Goal: Information Seeking & Learning: Compare options

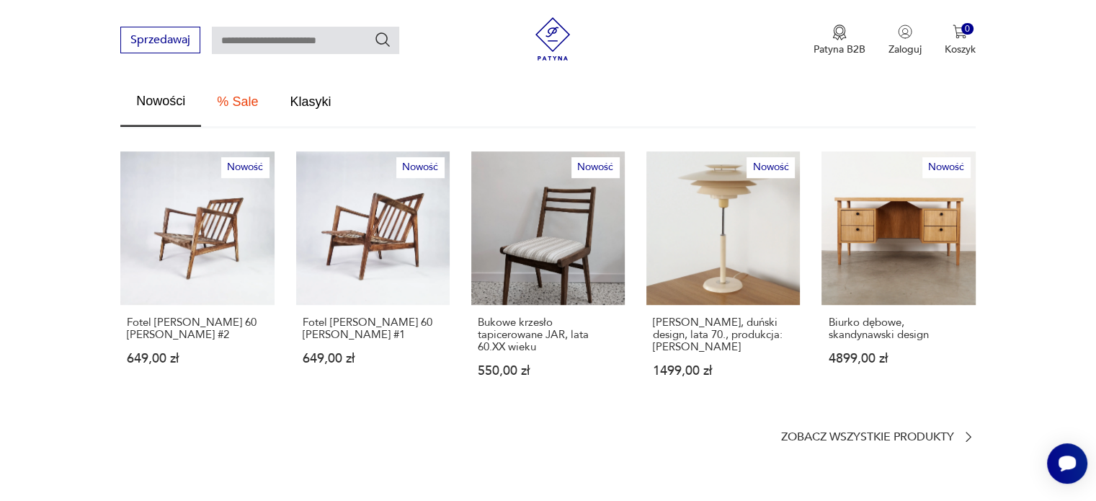
scroll to position [845, 0]
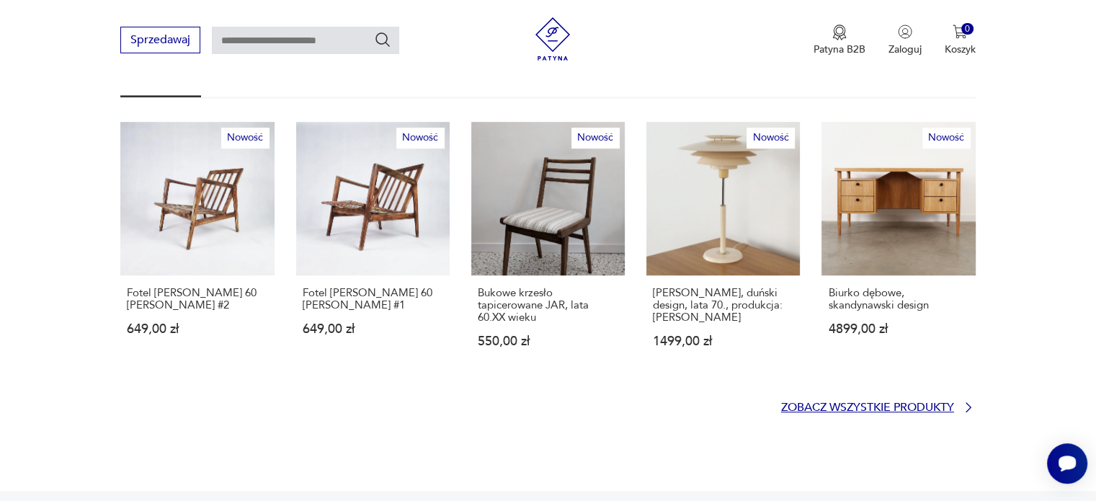
click at [819, 403] on p "Zobacz wszystkie produkty" at bounding box center [867, 407] width 173 height 9
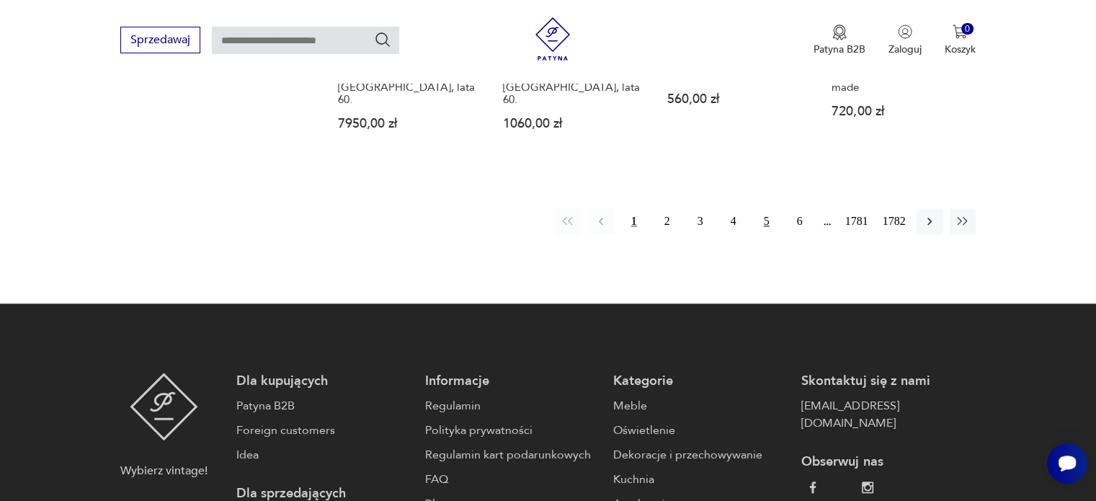
scroll to position [1361, 0]
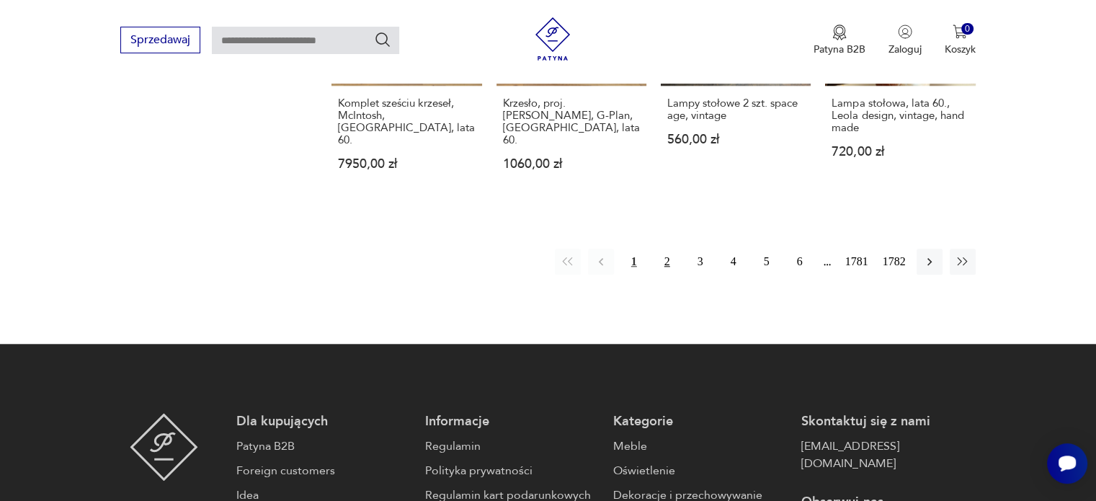
click at [669, 249] on button "2" at bounding box center [667, 262] width 26 height 26
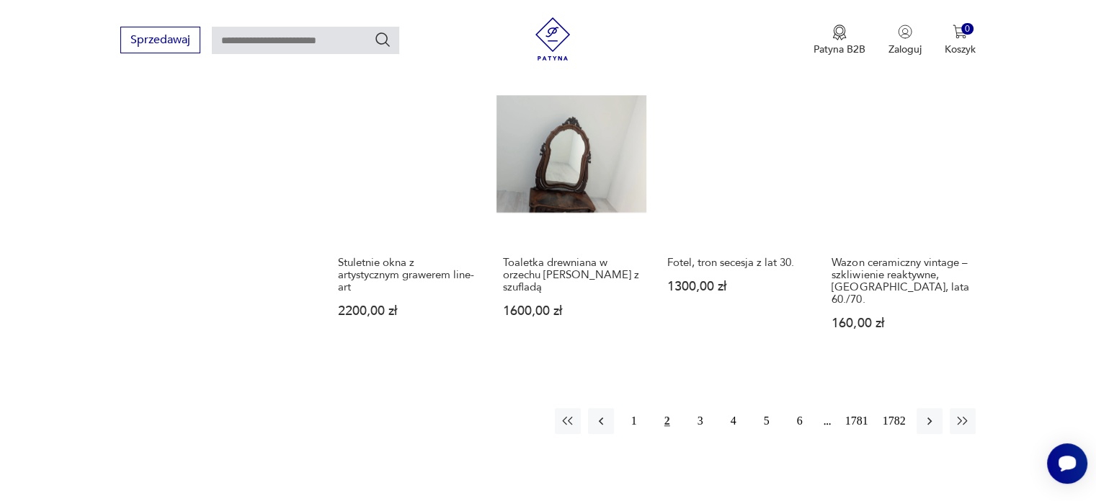
scroll to position [1360, 0]
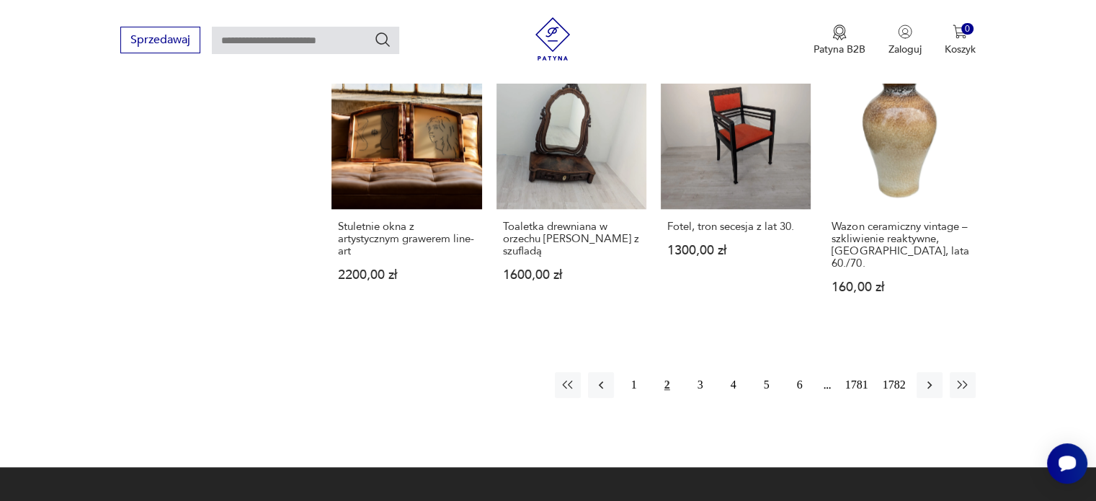
drag, startPoint x: 703, startPoint y: 360, endPoint x: 765, endPoint y: 342, distance: 65.0
click at [703, 372] on button "3" at bounding box center [700, 385] width 26 height 26
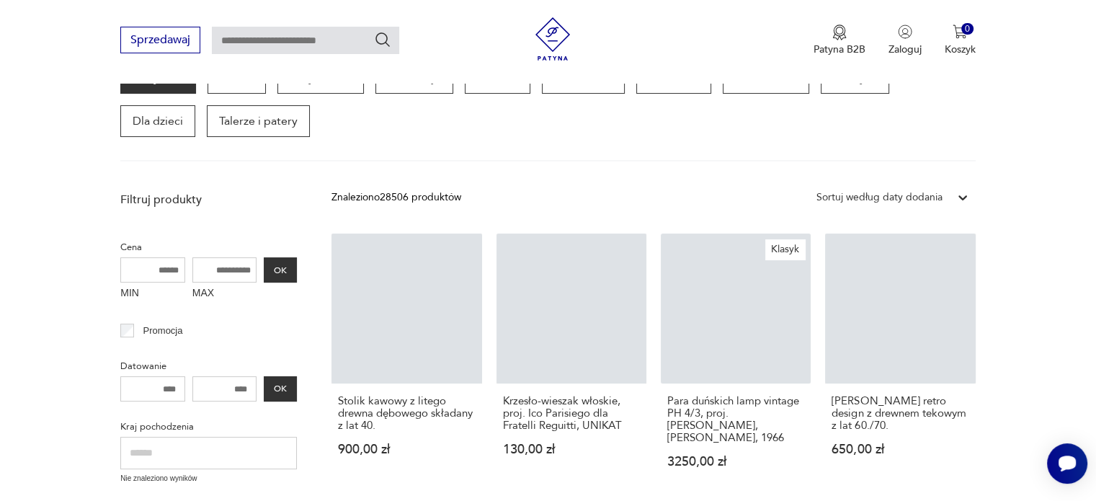
scroll to position [186, 0]
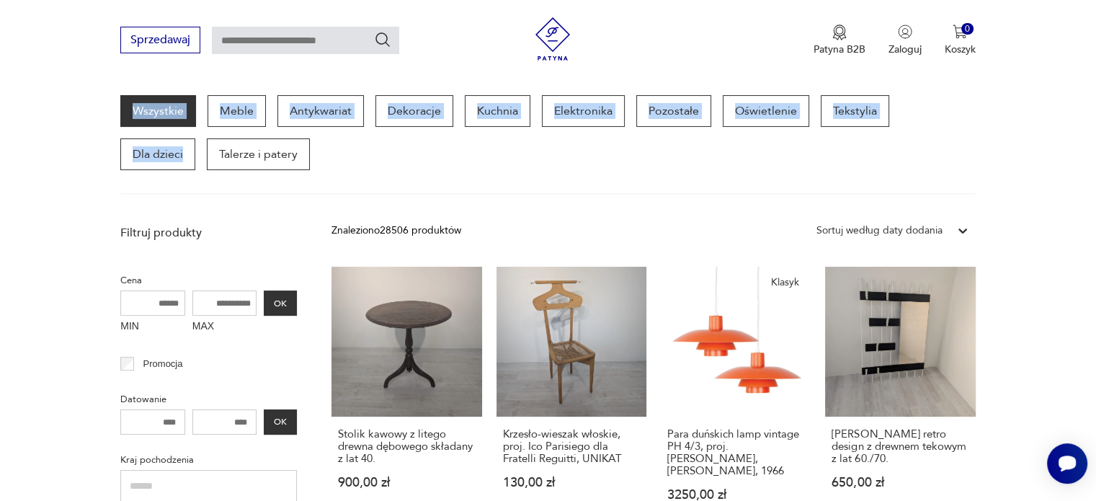
drag, startPoint x: 1095, startPoint y: 79, endPoint x: 1096, endPoint y: 104, distance: 26.0
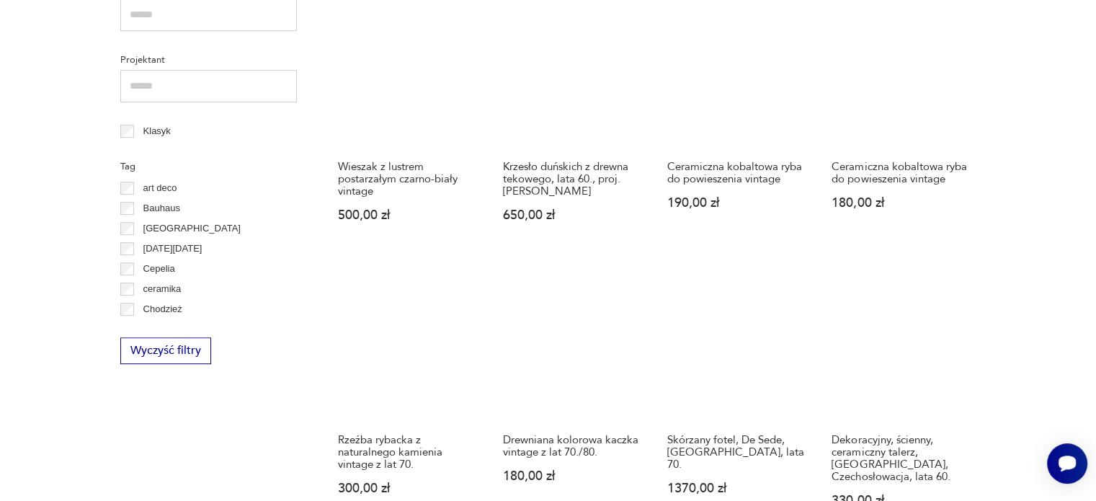
scroll to position [0, 0]
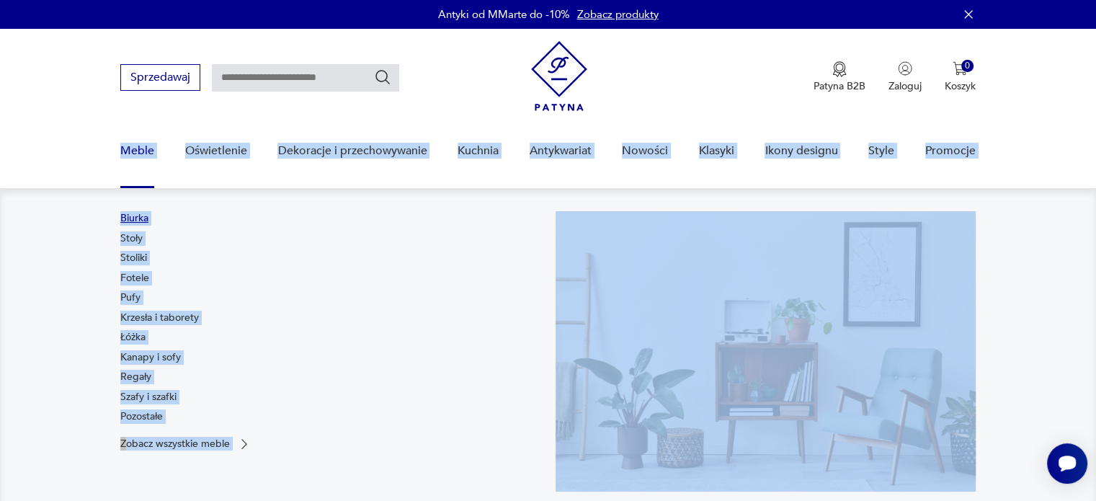
click at [133, 213] on link "Biurka" at bounding box center [134, 218] width 28 height 14
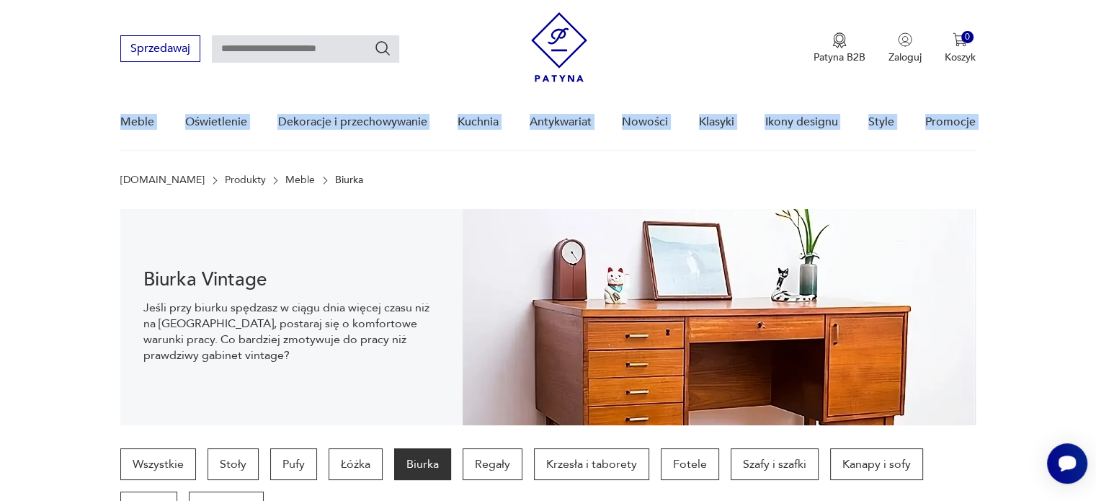
scroll to position [143, 0]
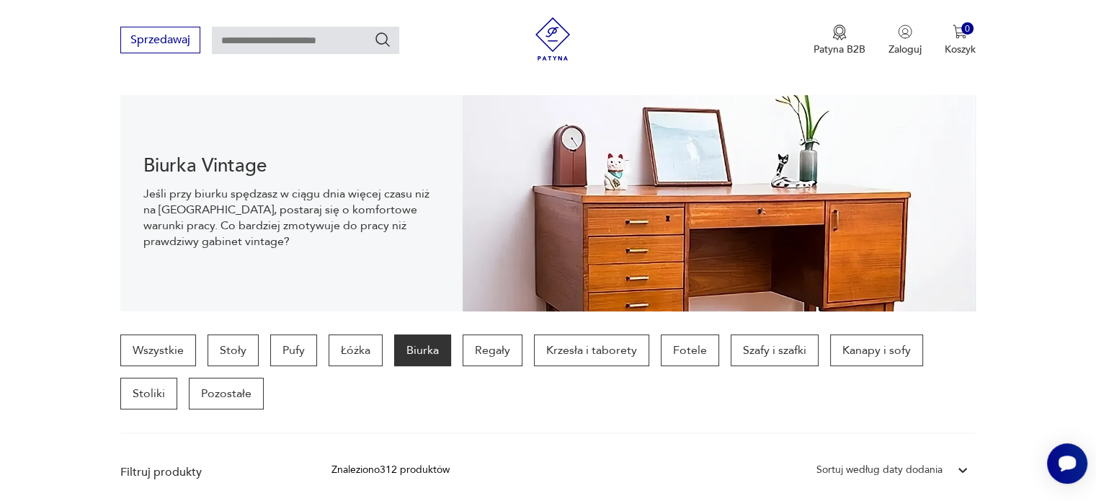
click at [1056, 233] on section "Biurka Vintage Jeśli przy biurku spędzasz w ciągu dnia więcej czasu niż na [GEO…" at bounding box center [548, 203] width 1096 height 216
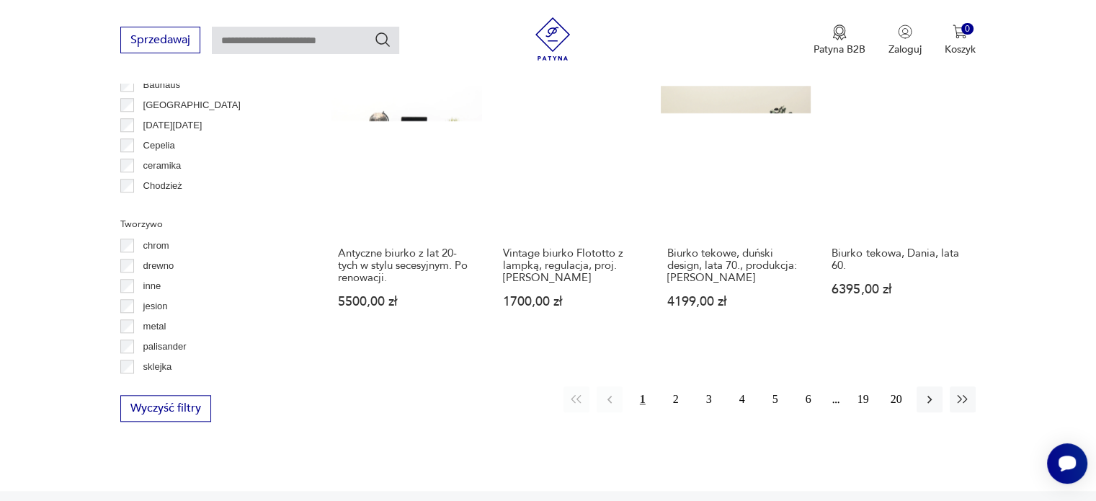
scroll to position [1440, 0]
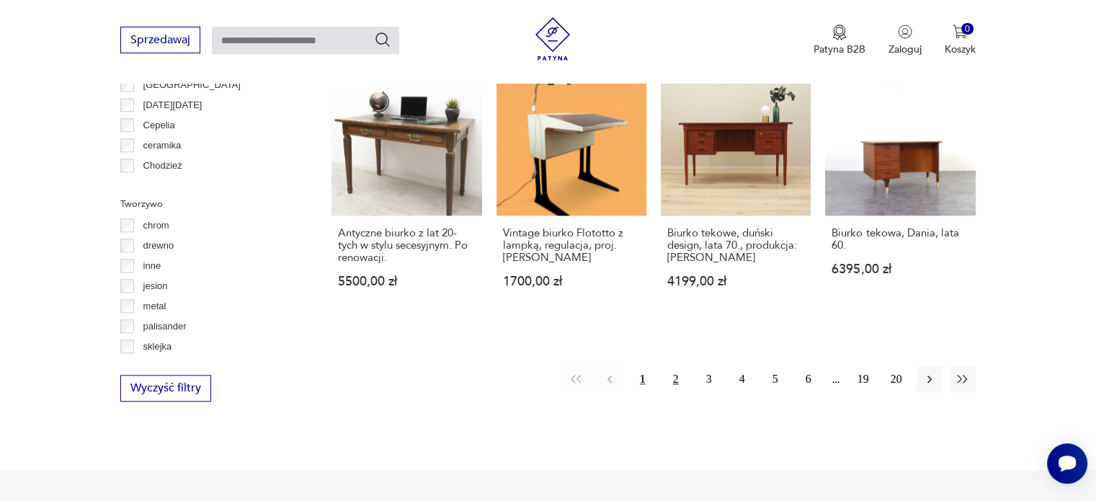
click at [677, 366] on button "2" at bounding box center [676, 379] width 26 height 26
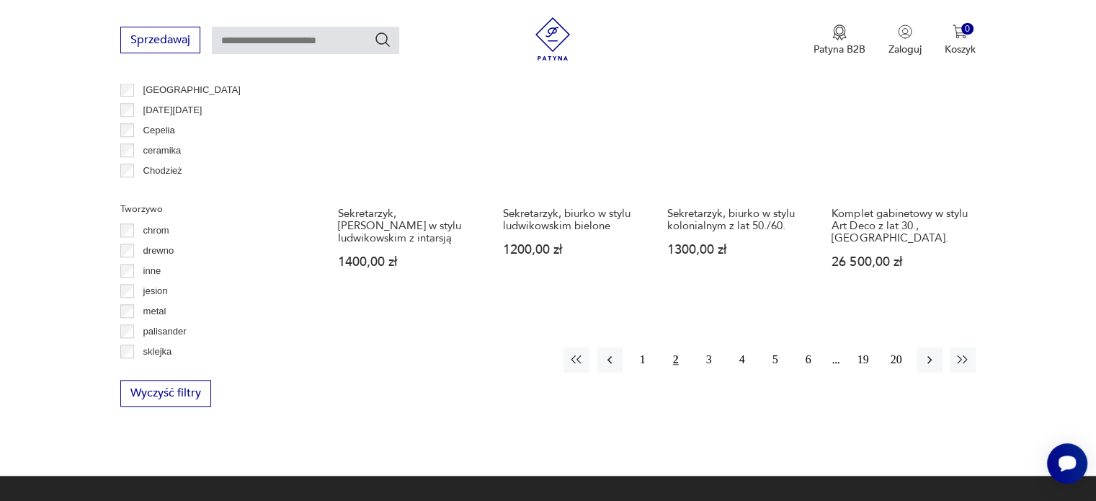
scroll to position [1456, 0]
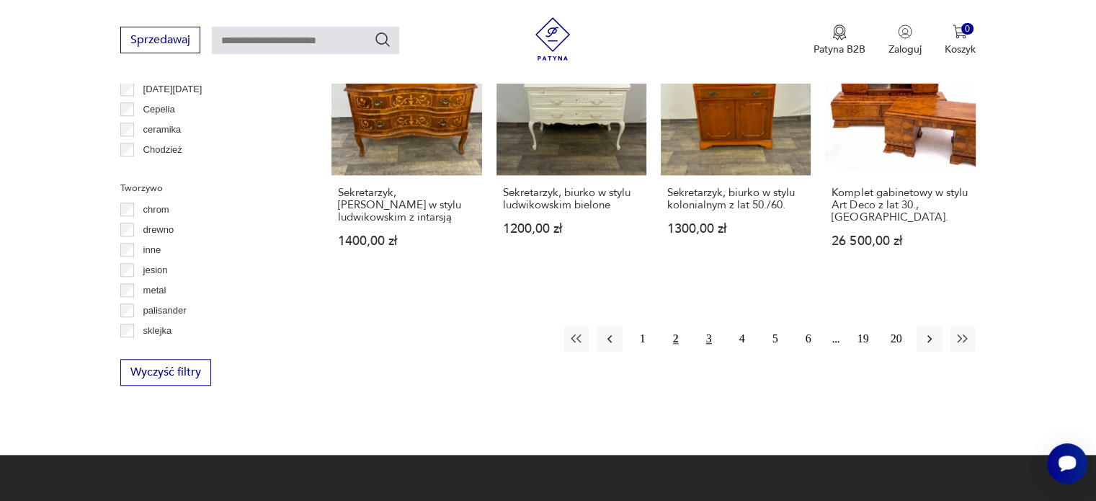
click at [710, 340] on button "3" at bounding box center [709, 339] width 26 height 26
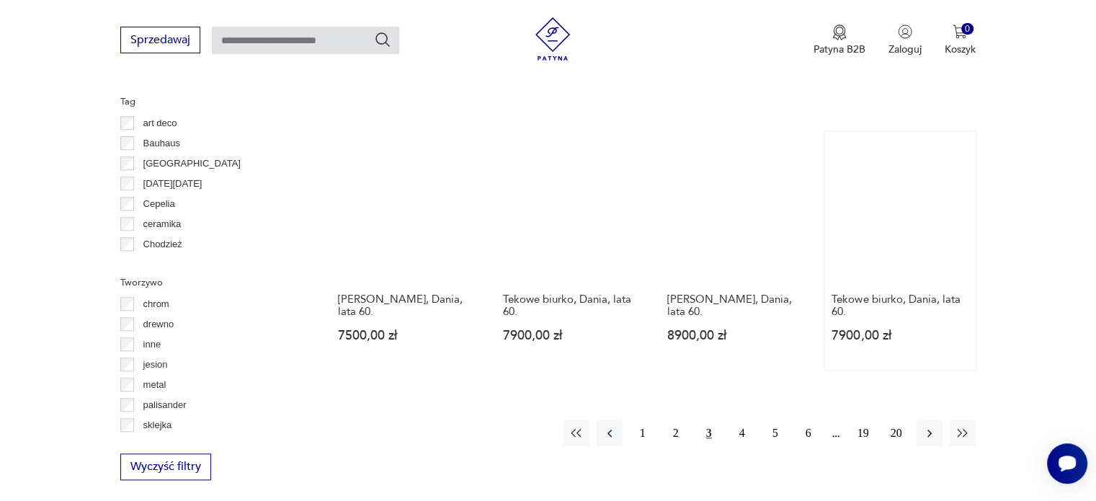
scroll to position [1373, 0]
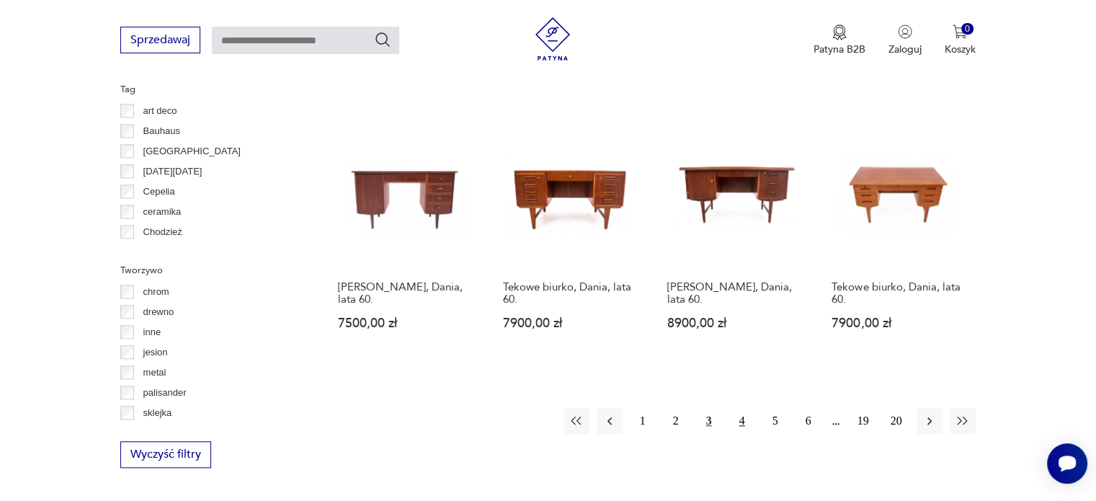
click at [744, 408] on button "4" at bounding box center [742, 421] width 26 height 26
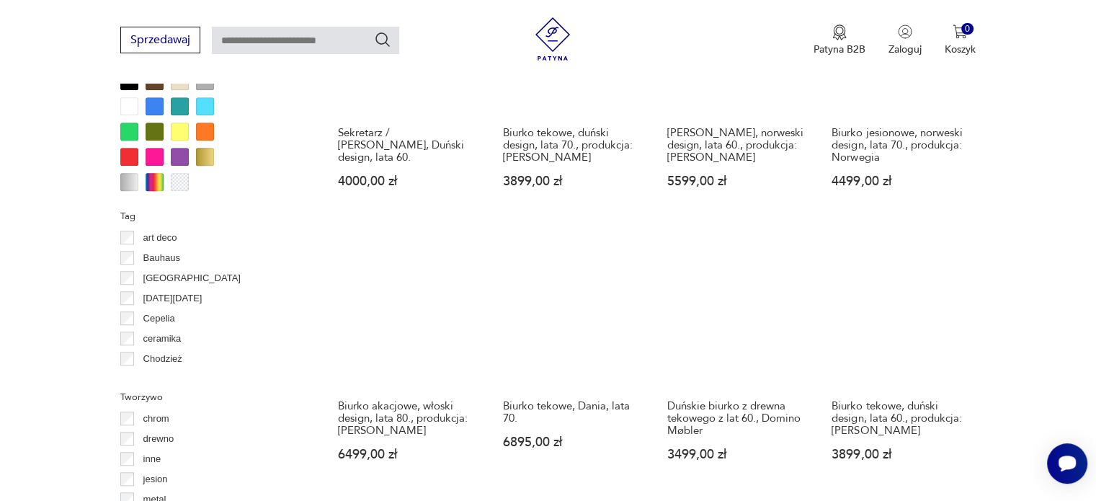
scroll to position [1463, 0]
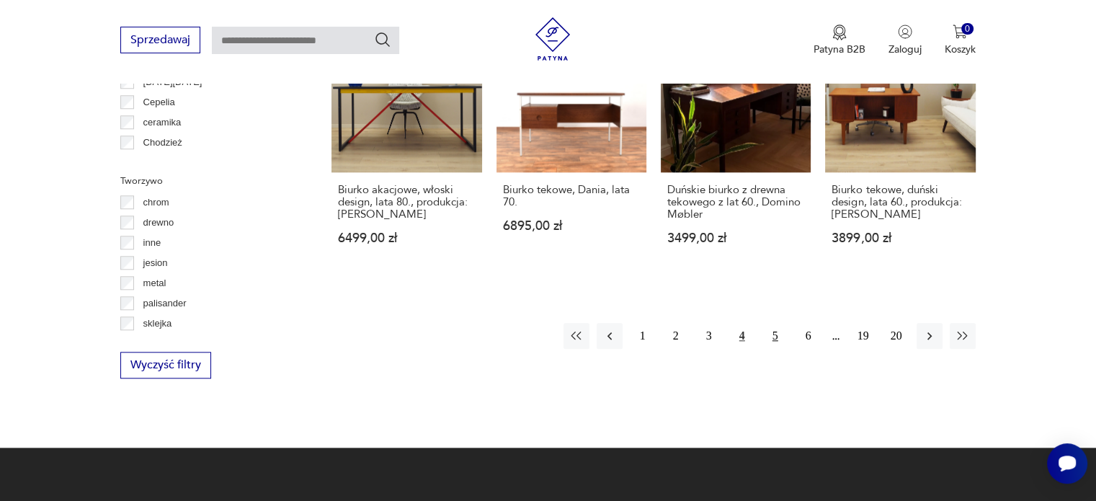
click at [778, 332] on button "5" at bounding box center [775, 336] width 26 height 26
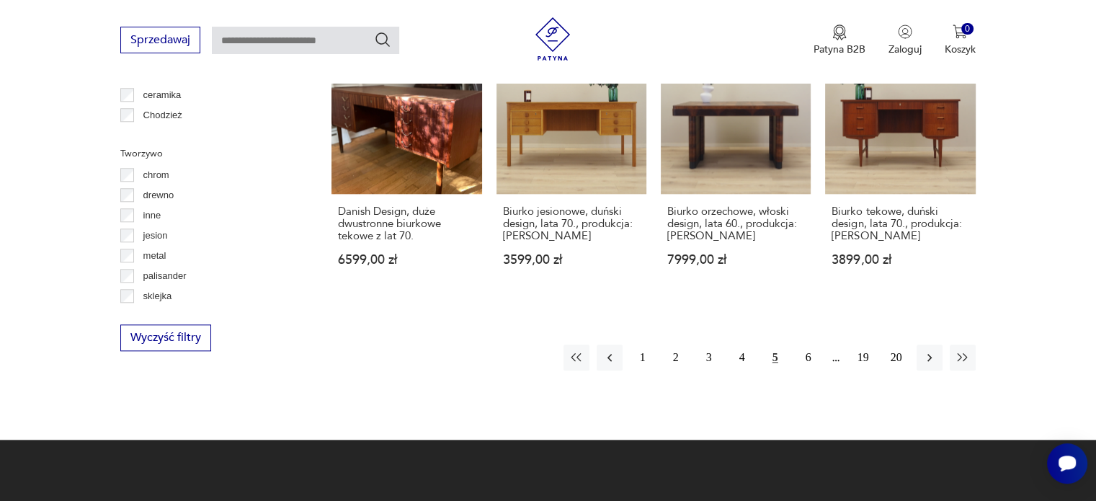
scroll to position [1608, 0]
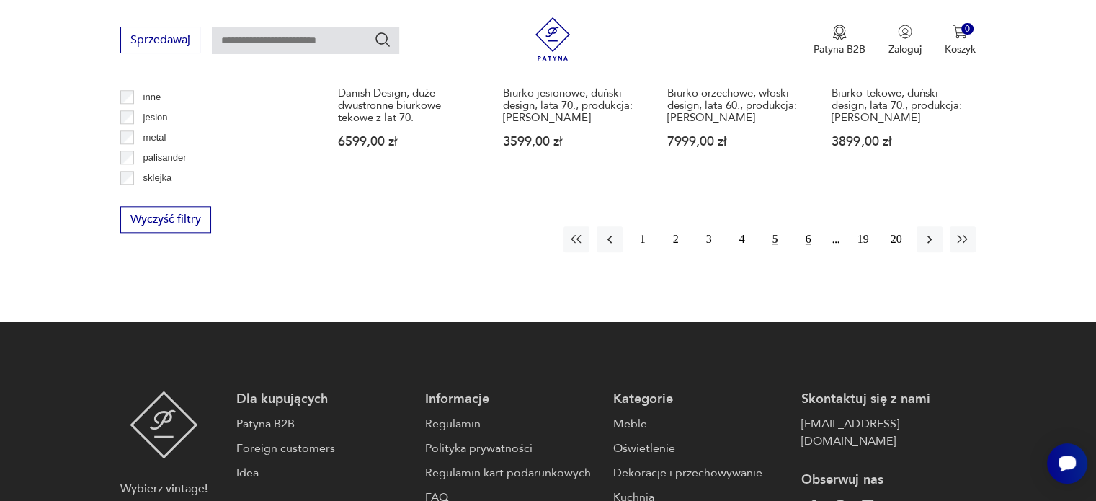
click at [810, 226] on button "6" at bounding box center [809, 239] width 26 height 26
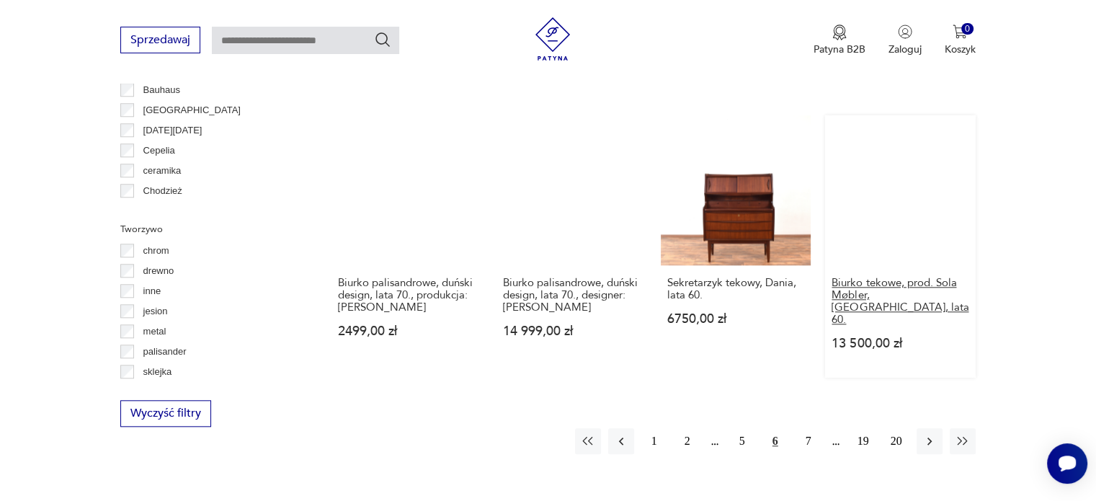
scroll to position [1460, 0]
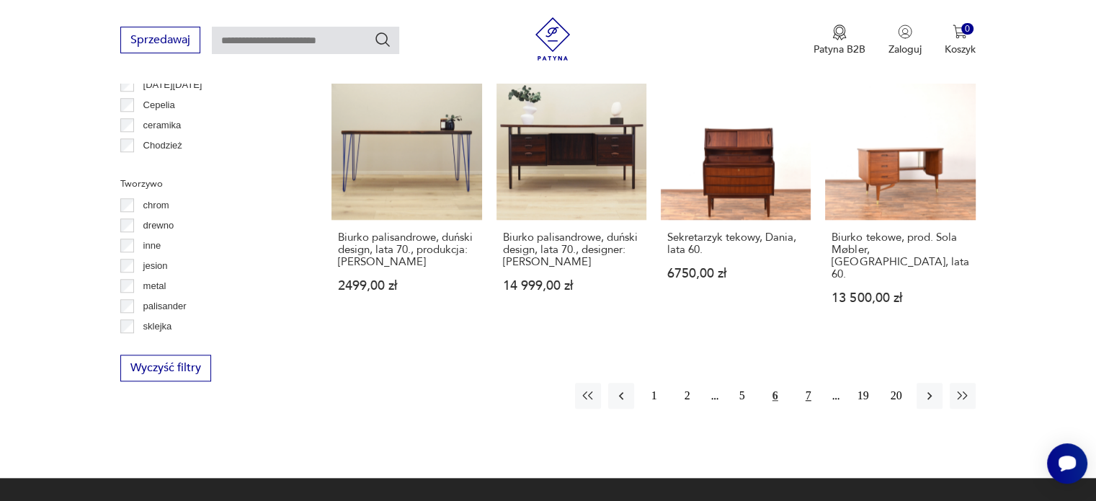
click at [811, 383] on button "7" at bounding box center [809, 396] width 26 height 26
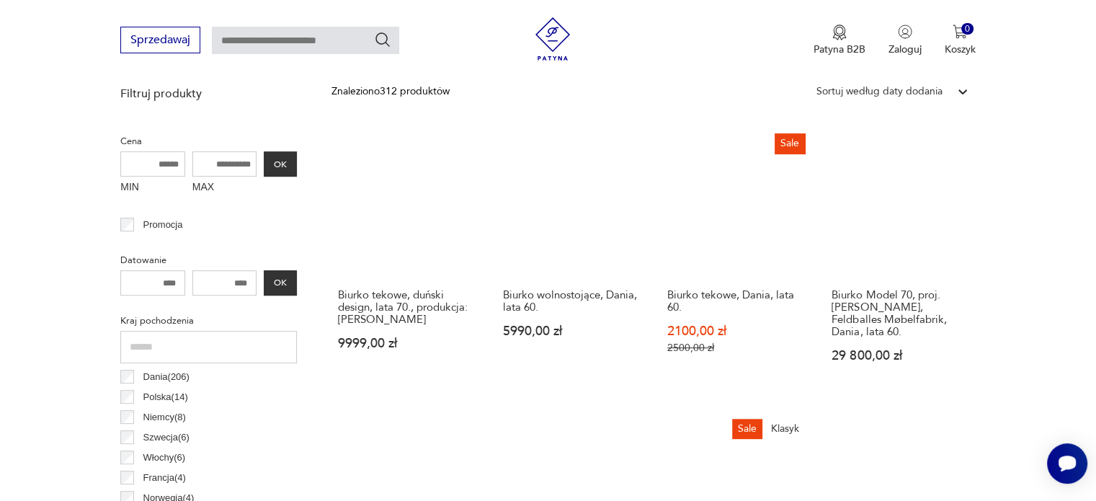
scroll to position [455, 0]
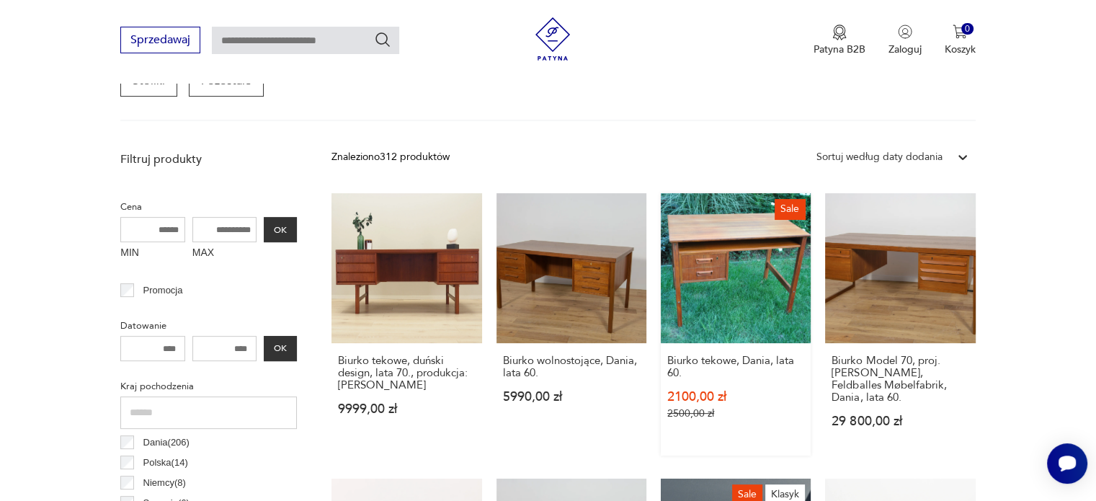
click at [741, 251] on link "Sale Biurko tekowe, Dania, lata 60. 2100,00 zł 2500,00 zł" at bounding box center [736, 324] width 150 height 262
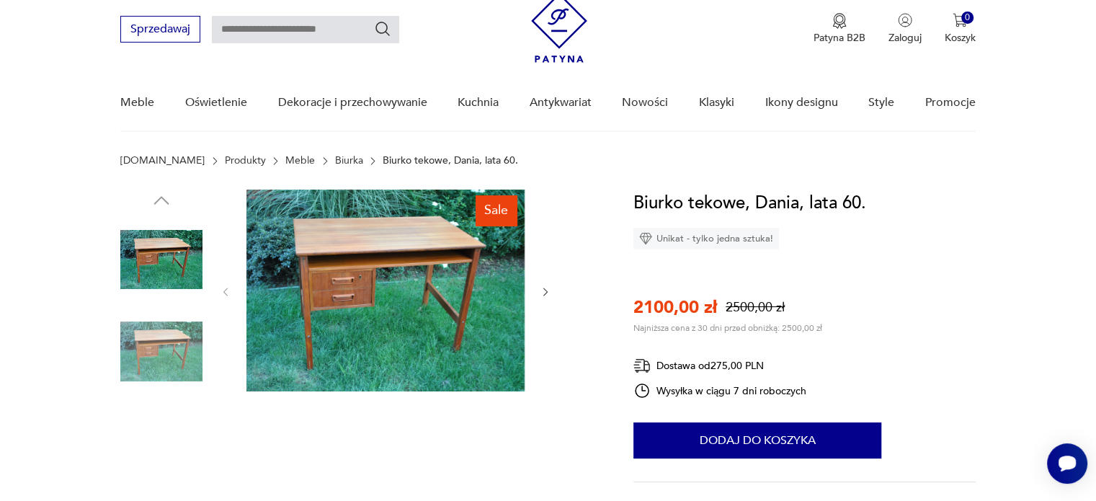
scroll to position [144, 0]
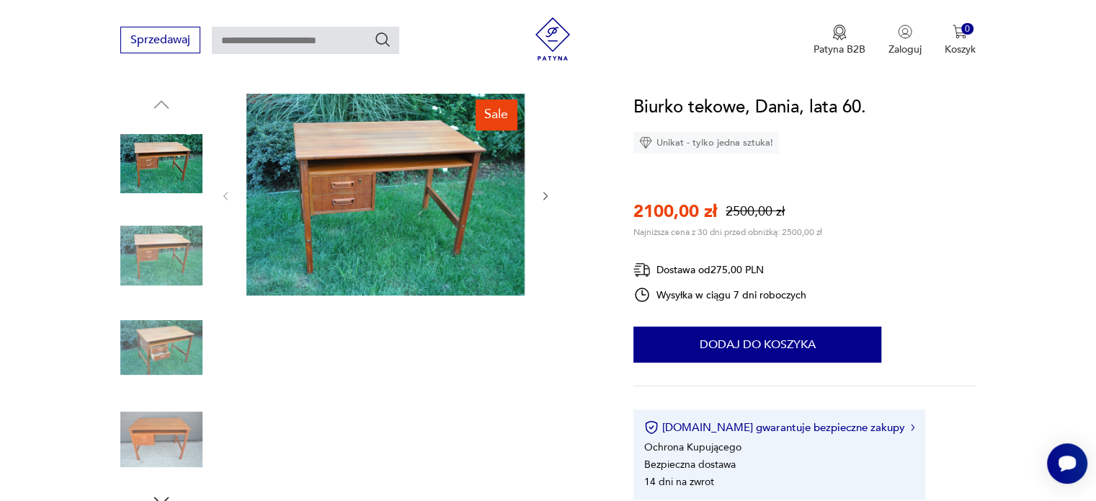
click at [546, 197] on icon "button" at bounding box center [546, 196] width 12 height 12
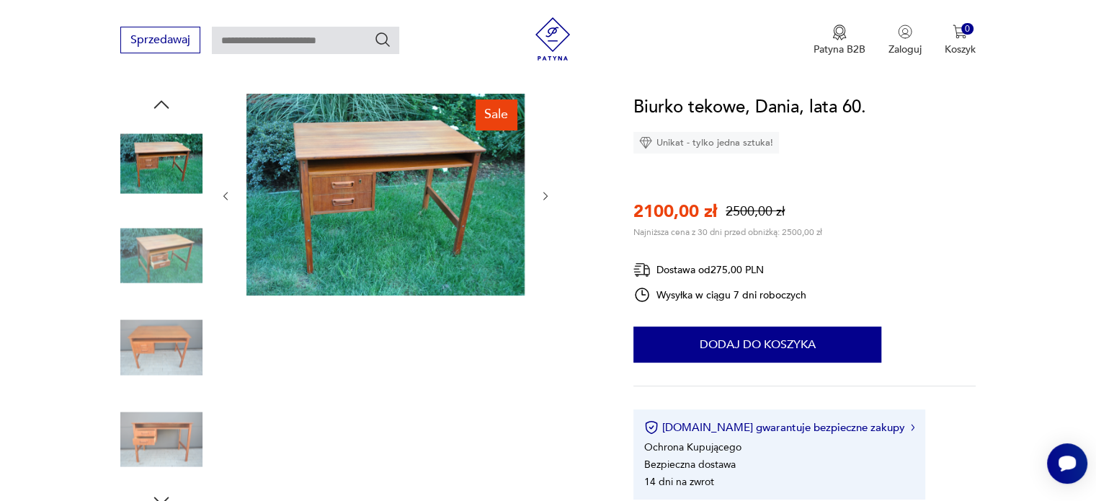
click at [546, 197] on icon "button" at bounding box center [546, 196] width 12 height 12
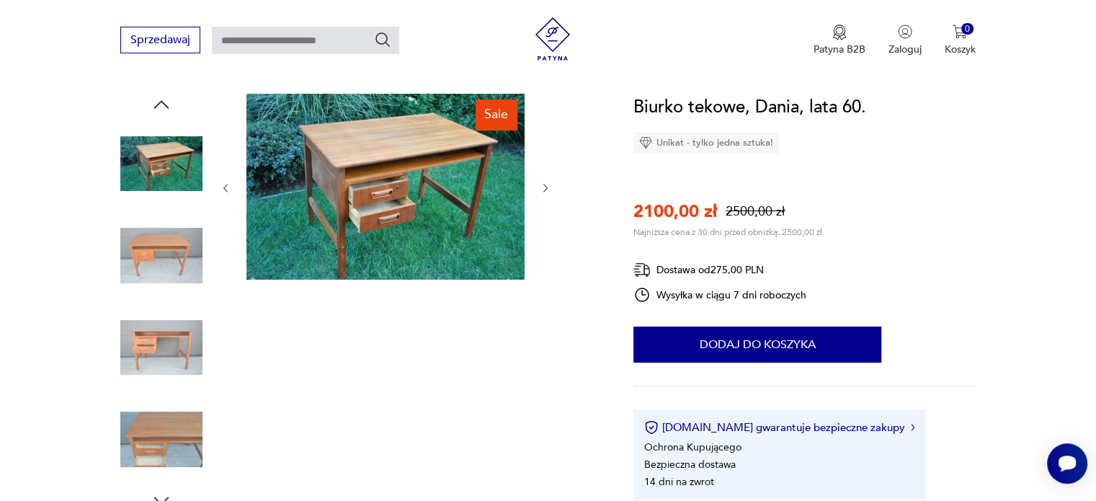
click at [546, 197] on div at bounding box center [385, 188] width 331 height 189
click at [545, 184] on icon "button" at bounding box center [546, 188] width 12 height 12
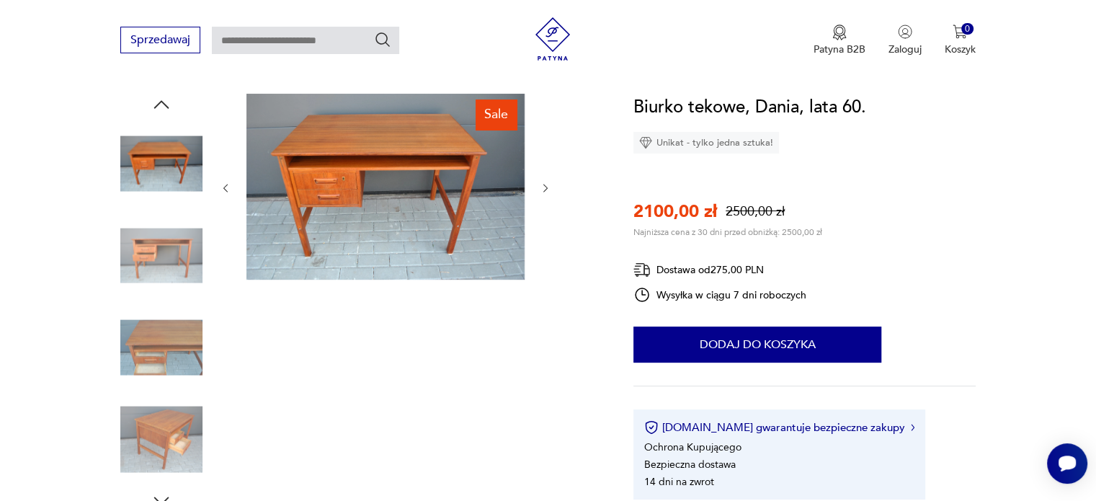
click at [545, 184] on icon "button" at bounding box center [546, 188] width 12 height 12
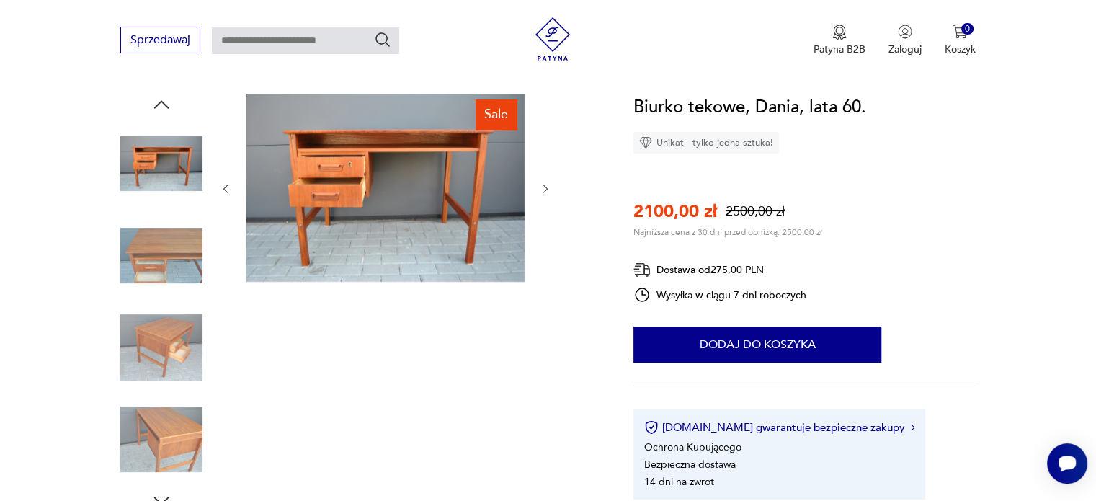
click at [545, 184] on icon "button" at bounding box center [546, 189] width 12 height 12
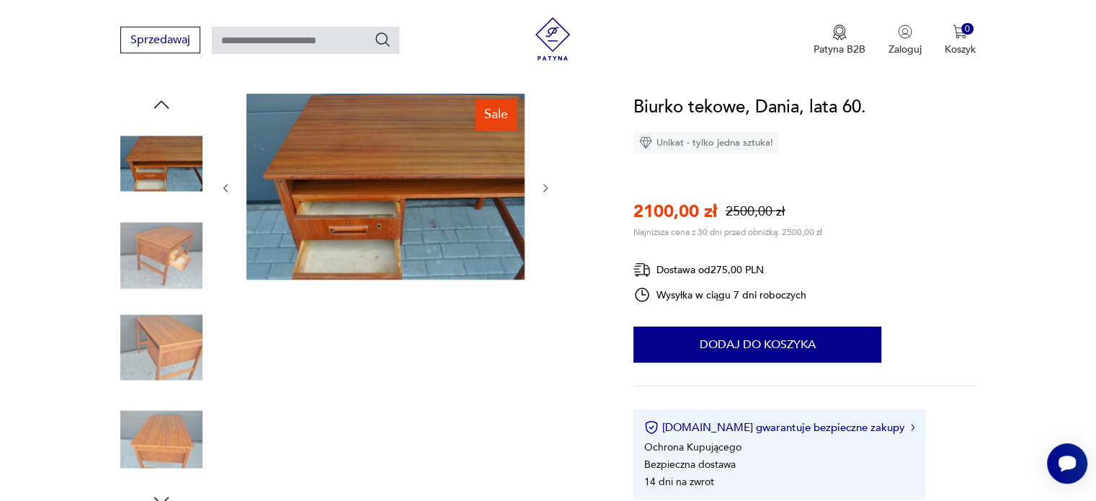
click at [545, 184] on icon "button" at bounding box center [546, 188] width 12 height 12
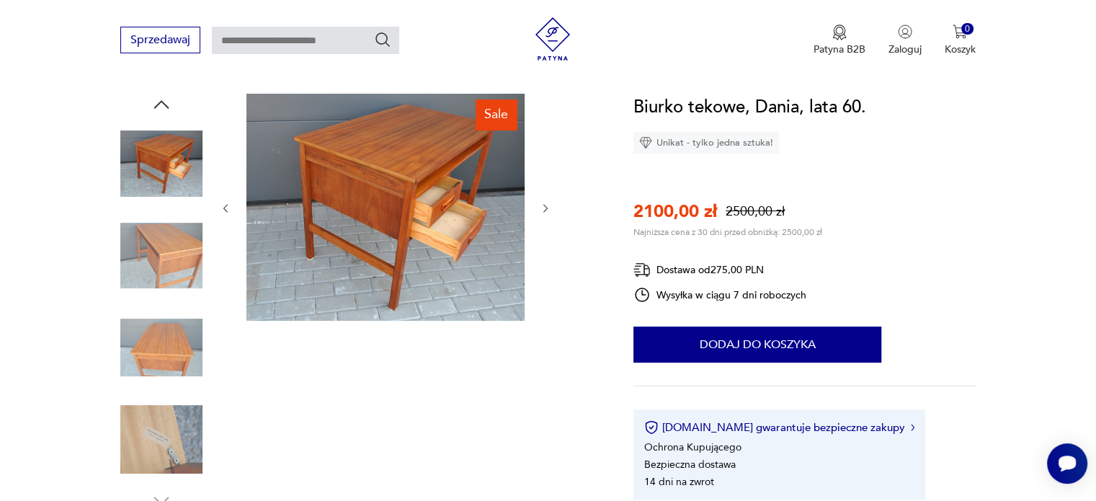
click at [545, 184] on div at bounding box center [385, 208] width 331 height 229
click at [546, 207] on icon "button" at bounding box center [545, 208] width 4 height 9
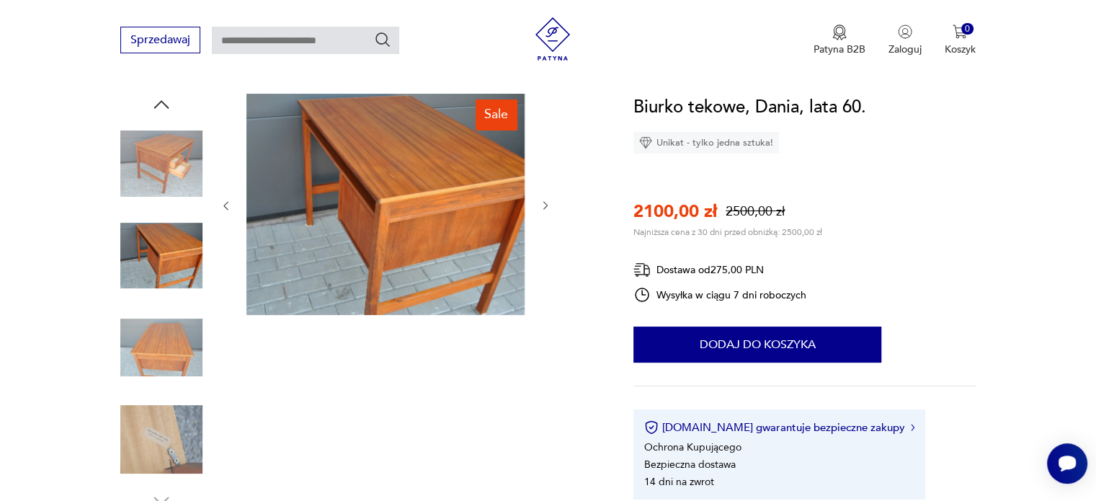
click at [546, 207] on icon "button" at bounding box center [545, 206] width 4 height 9
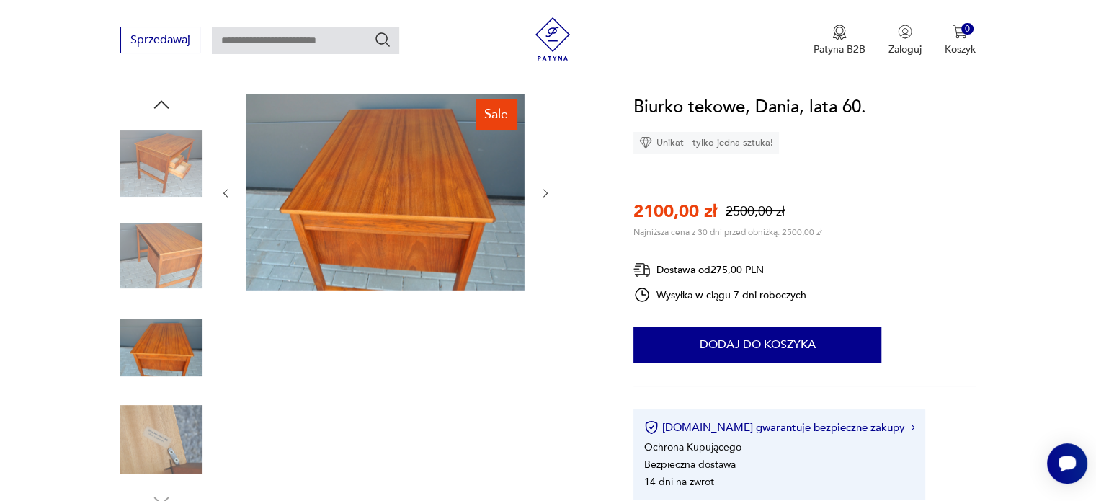
click at [546, 207] on div at bounding box center [385, 193] width 331 height 199
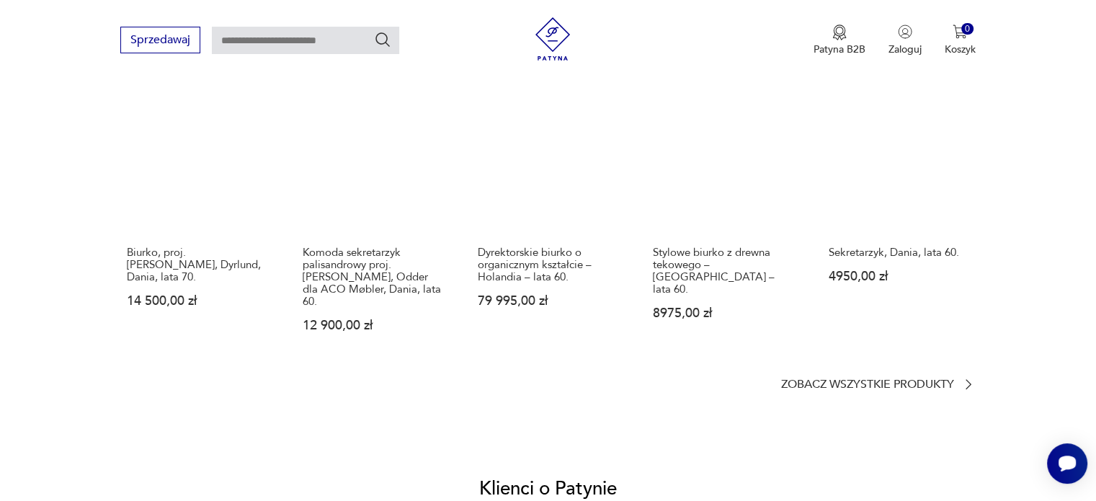
scroll to position [1198, 0]
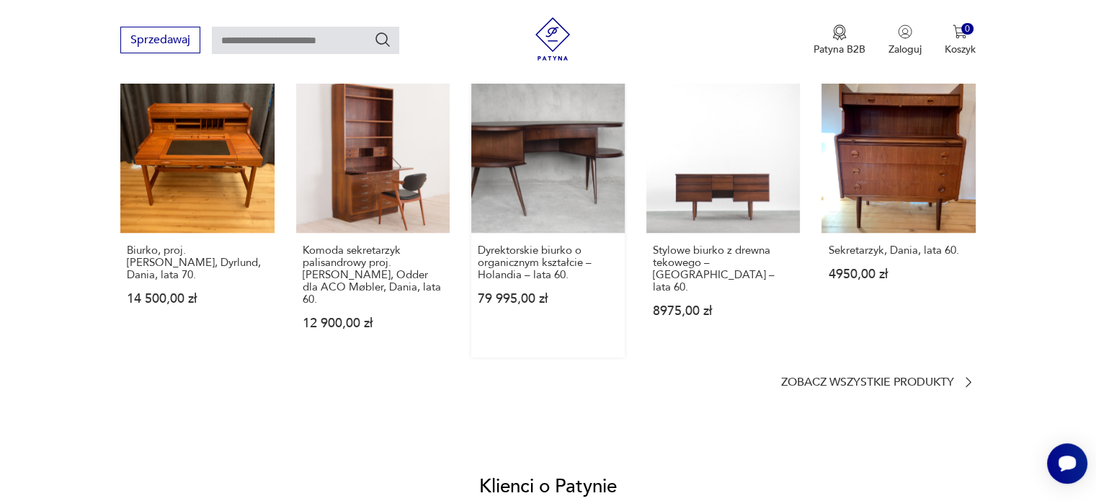
click at [548, 142] on link "Dyrektorskie biurko o organicznym kształcie – Holandia – lata 60. 79 995,00 zł" at bounding box center [547, 218] width 153 height 278
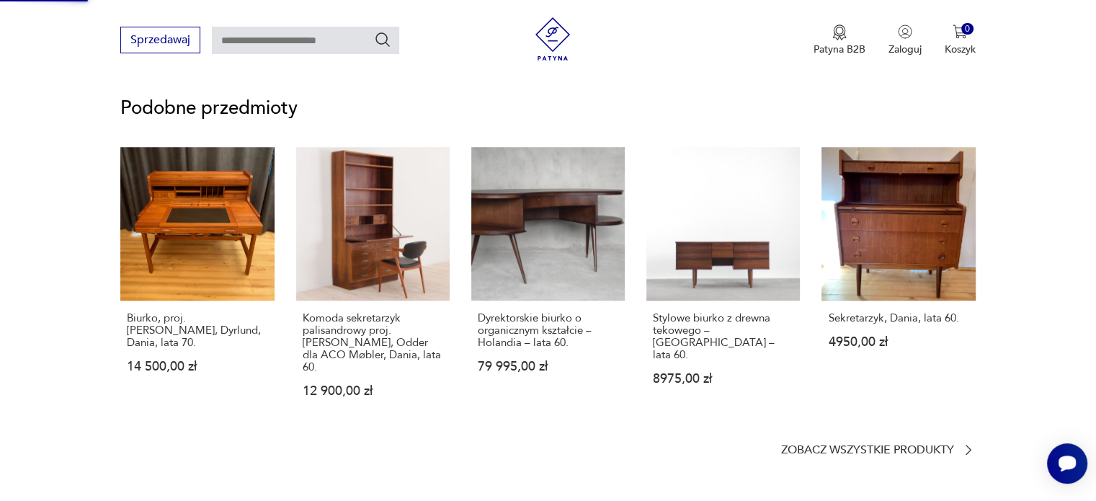
scroll to position [0, 0]
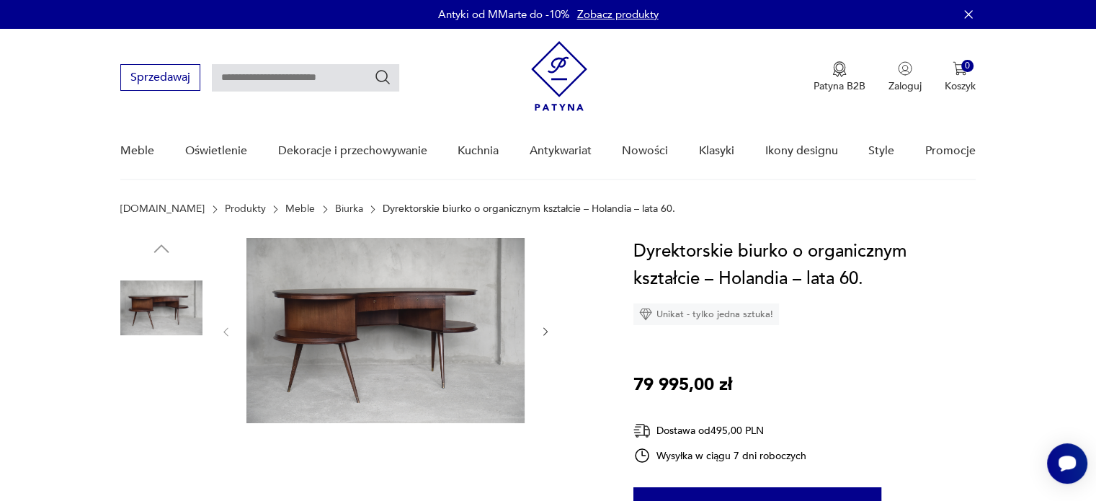
scroll to position [216, 0]
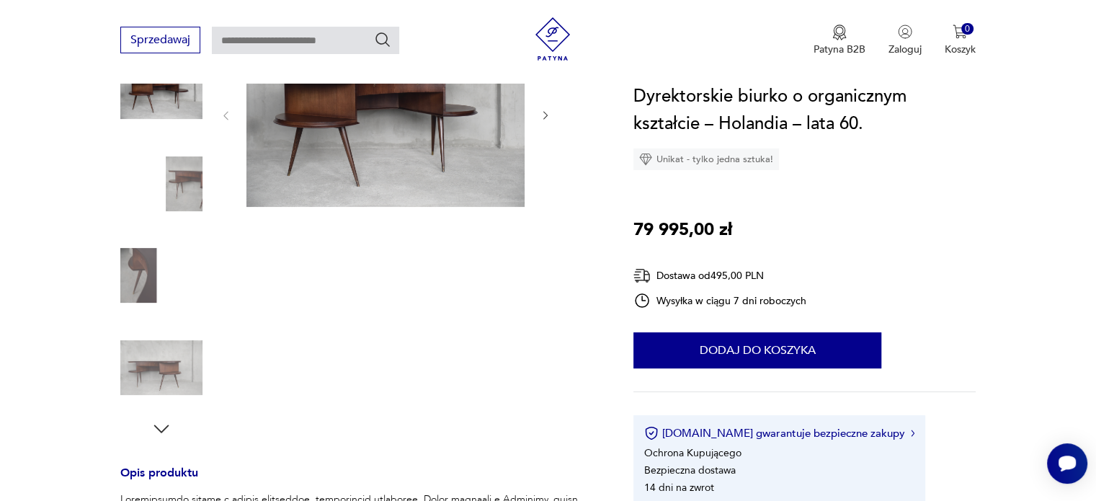
click at [541, 115] on icon "button" at bounding box center [546, 116] width 12 height 12
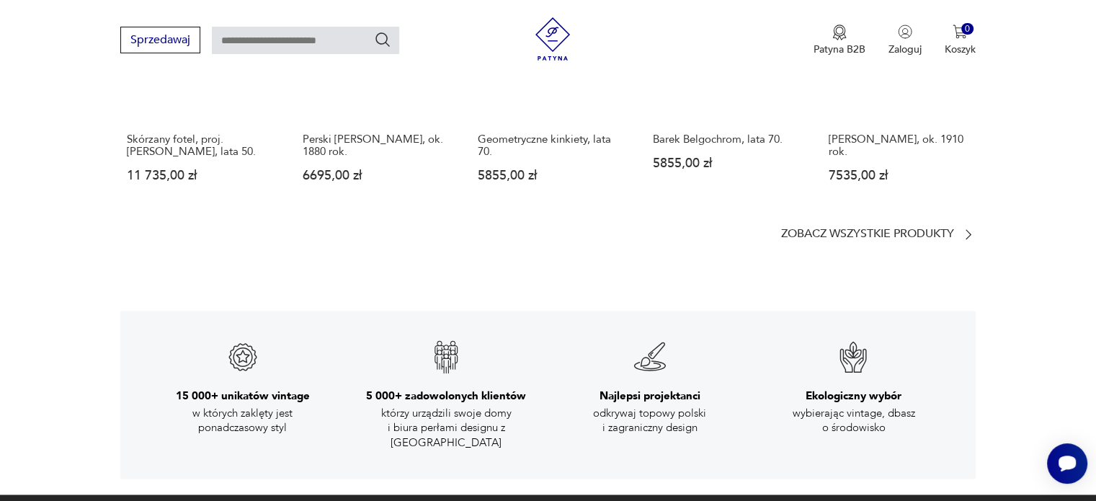
scroll to position [1946, 0]
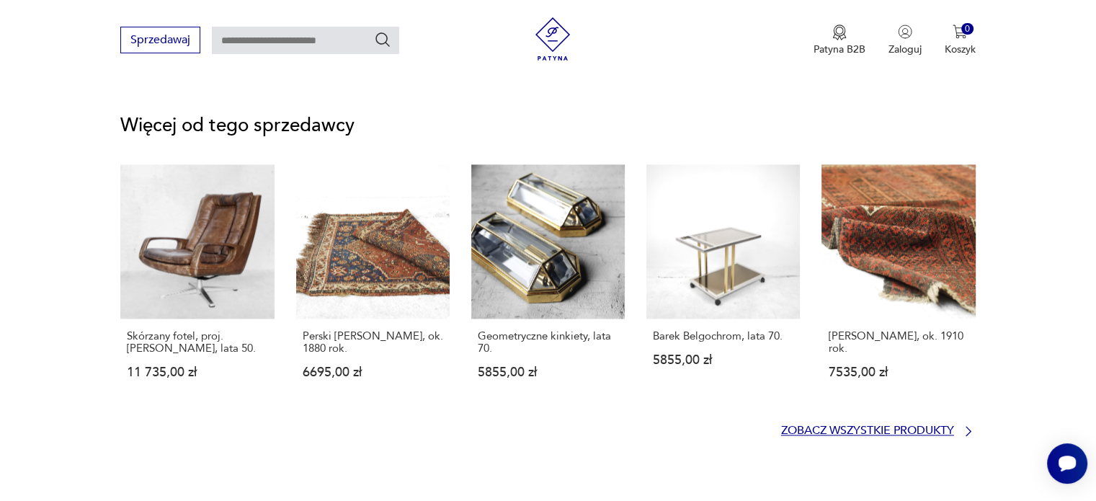
click at [832, 426] on p "Zobacz wszystkie produkty" at bounding box center [867, 430] width 173 height 9
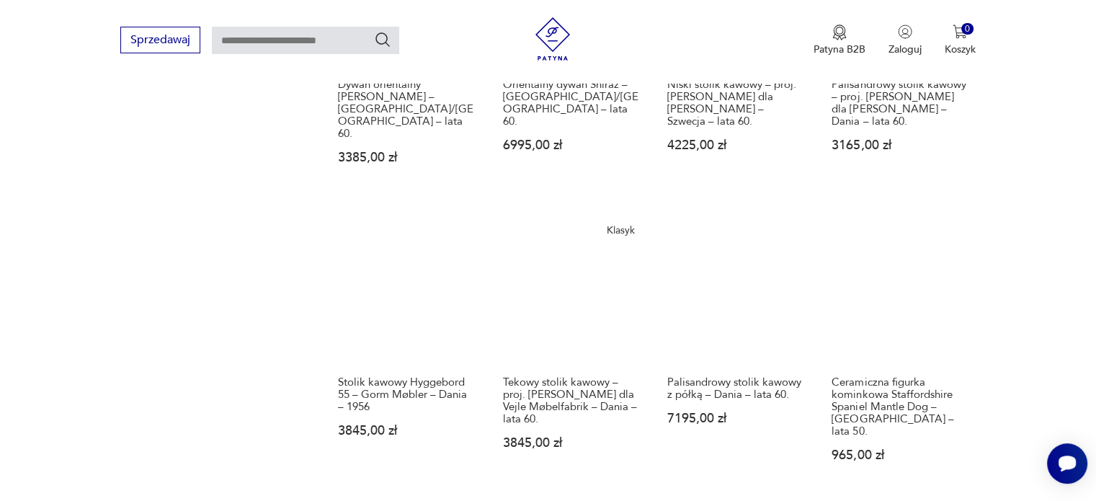
scroll to position [1290, 0]
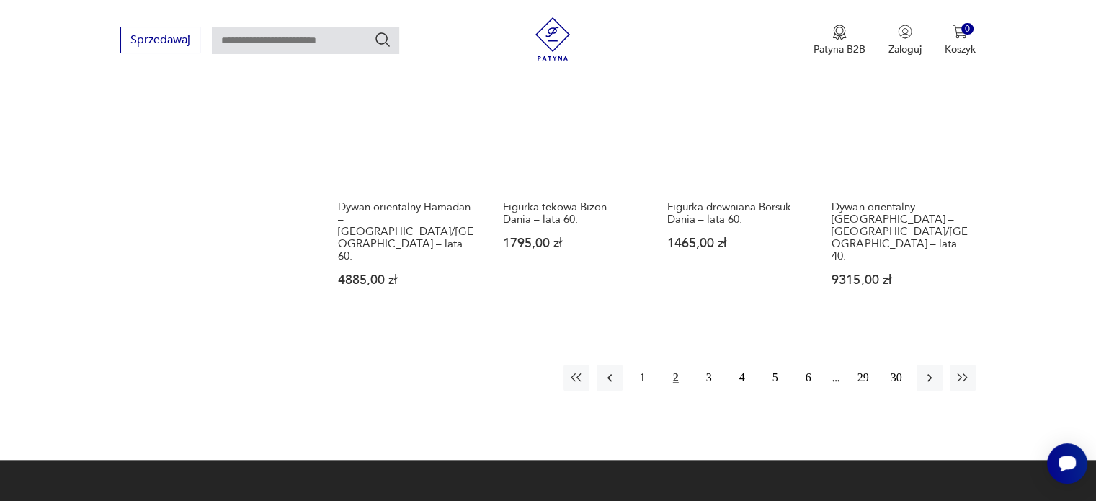
scroll to position [1445, 0]
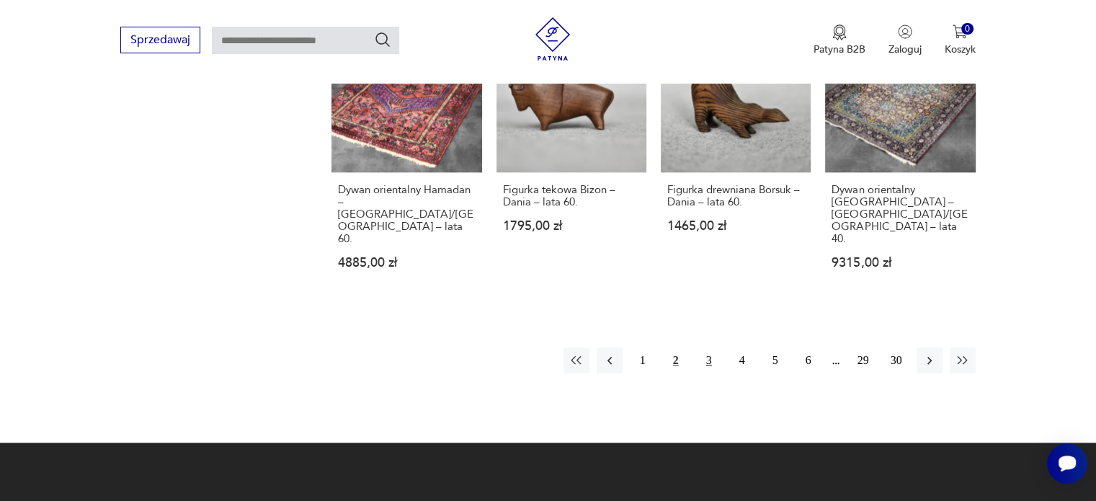
click at [705, 347] on button "3" at bounding box center [709, 360] width 26 height 26
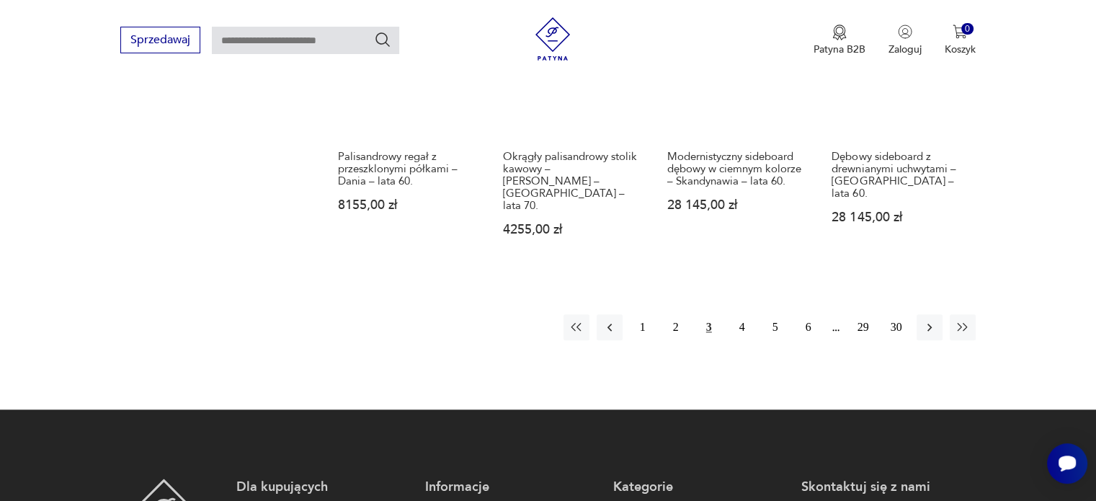
scroll to position [1480, 0]
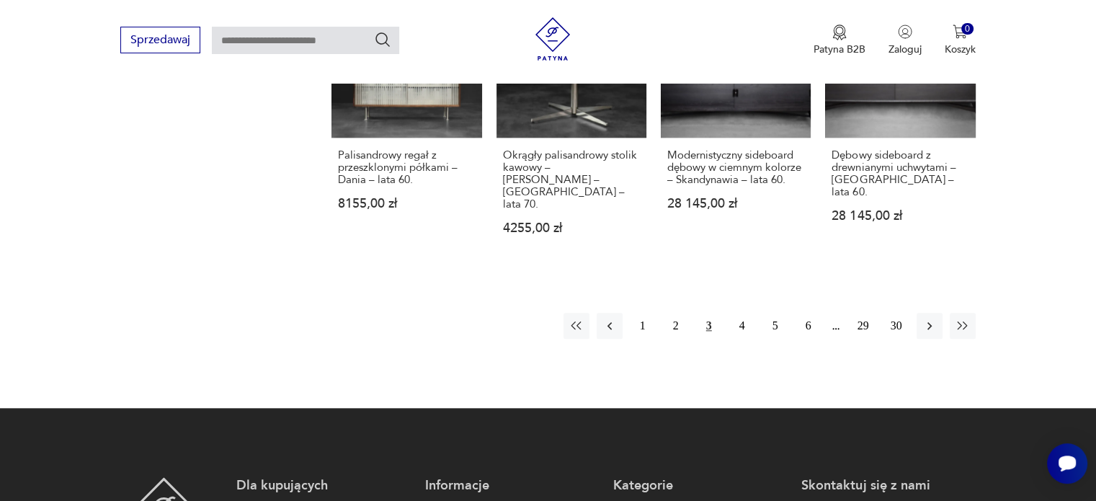
drag, startPoint x: 745, startPoint y: 254, endPoint x: 1004, endPoint y: 223, distance: 261.2
click at [746, 313] on button "4" at bounding box center [742, 326] width 26 height 26
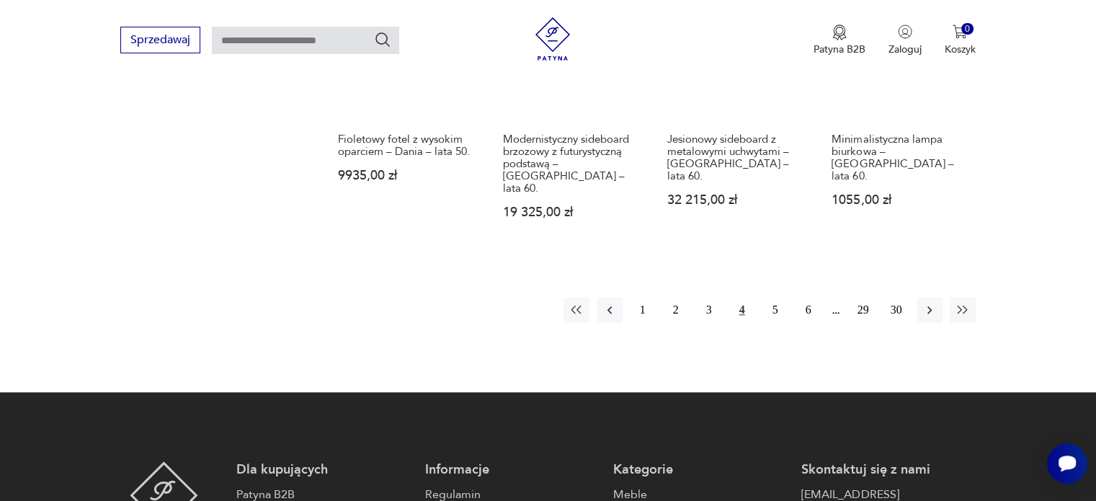
scroll to position [1475, 0]
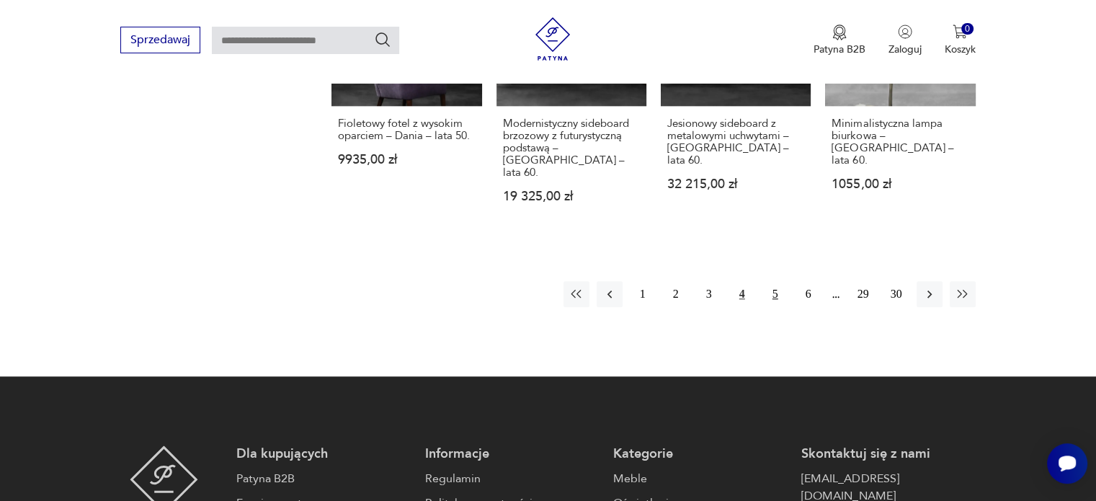
click at [776, 281] on button "5" at bounding box center [775, 294] width 26 height 26
